Goal: Find specific page/section: Find specific page/section

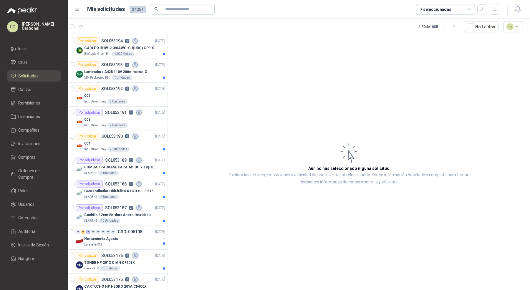
click at [41, 76] on li "Solicitudes" at bounding box center [34, 76] width 47 height 6
click at [496, 9] on icon "button" at bounding box center [495, 9] width 5 height 5
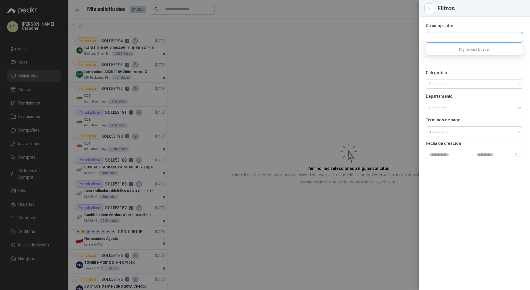
click at [462, 38] on input "text" at bounding box center [474, 37] width 97 height 10
type input "*********"
click at [455, 54] on span "NIT : 900073223" at bounding box center [450, 53] width 21 height 3
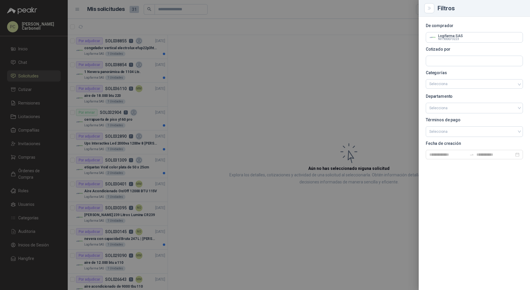
click at [335, 99] on div at bounding box center [265, 145] width 530 height 290
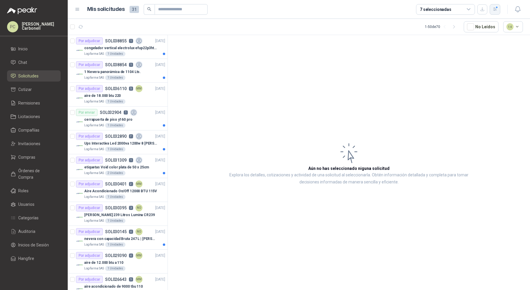
click at [494, 12] on button "button" at bounding box center [495, 9] width 11 height 11
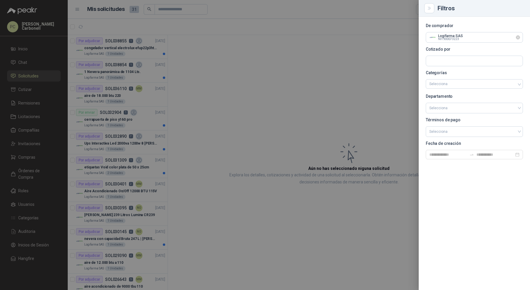
click at [518, 38] on icon "Limpiar" at bounding box center [518, 37] width 5 height 5
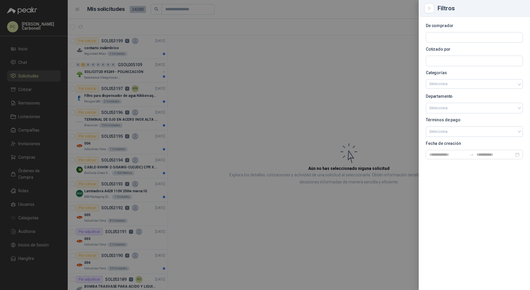
click at [196, 82] on div at bounding box center [265, 145] width 530 height 290
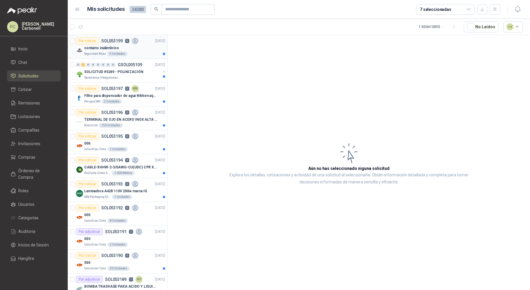
click at [146, 52] on div "Seguridad Atlas 5 Unidades" at bounding box center [124, 54] width 81 height 5
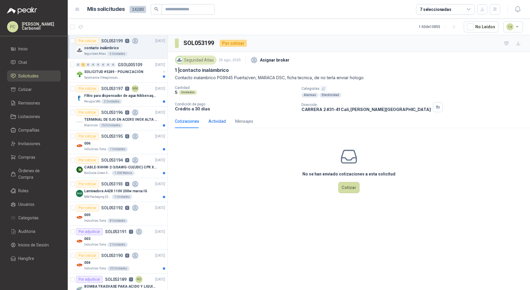
click at [219, 122] on div "Actividad" at bounding box center [216, 121] width 17 height 6
